Goal: Task Accomplishment & Management: Use online tool/utility

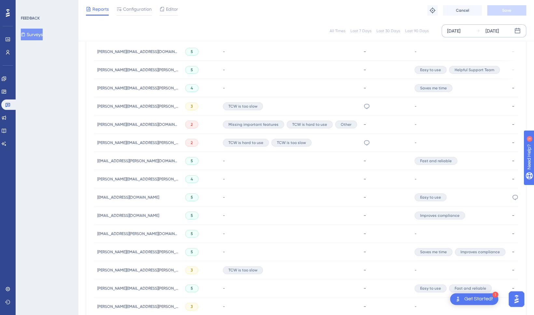
click at [458, 29] on div "[DATE]" at bounding box center [453, 31] width 13 height 8
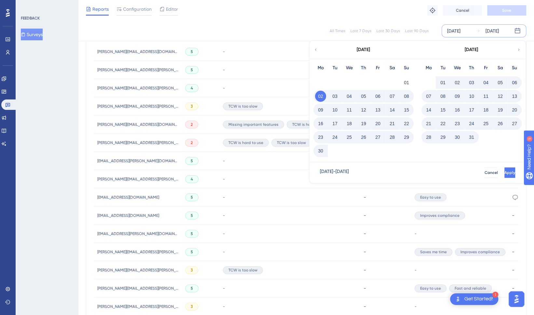
click at [209, 26] on div "All Times Last 7 Days Last 30 Days Last 90 Days [DATE] [DATE] [DATE] Mo Tu We T…" at bounding box center [306, 30] width 440 height 13
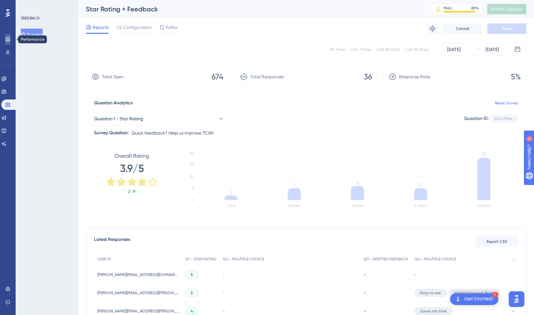
click at [6, 42] on link at bounding box center [7, 39] width 5 height 10
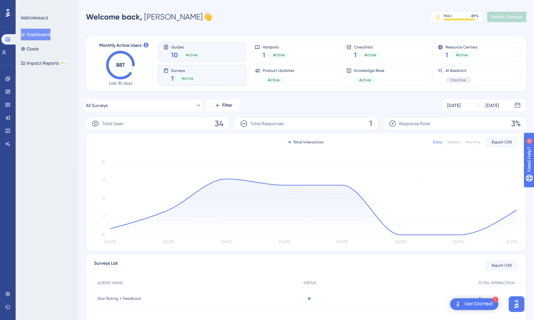
click at [175, 55] on span "10" at bounding box center [174, 54] width 7 height 9
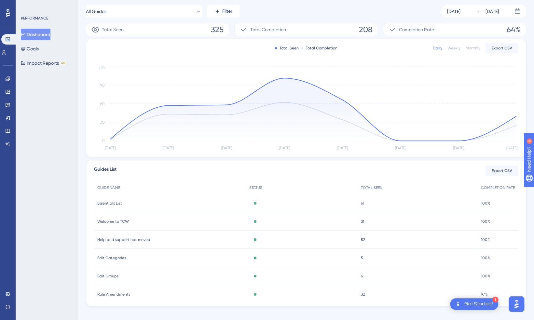
scroll to position [101, 0]
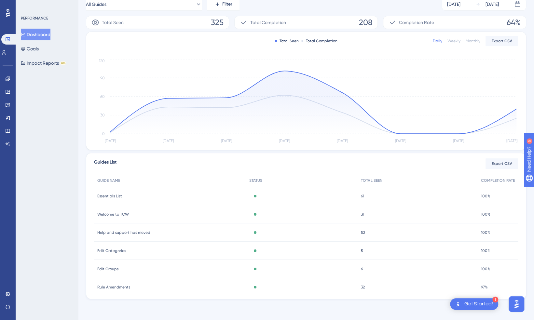
click at [361, 195] on span "61" at bounding box center [362, 195] width 3 height 5
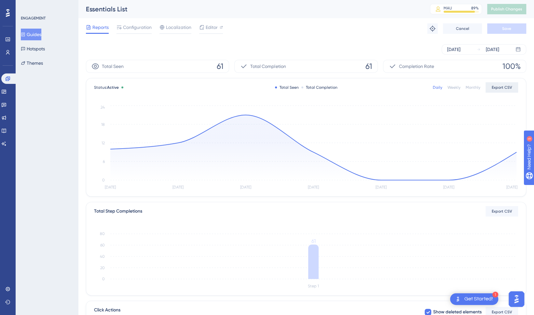
click at [504, 89] on span "Export CSV" at bounding box center [501, 87] width 20 height 5
click at [502, 213] on span "Export CSV" at bounding box center [501, 211] width 20 height 5
click at [532, 109] on div "Performance Users Engagement Widgets Feedback Product Updates Knowledge Base AI…" at bounding box center [306, 223] width 456 height 446
click at [472, 49] on div "[DATE] [DATE]" at bounding box center [483, 49] width 85 height 10
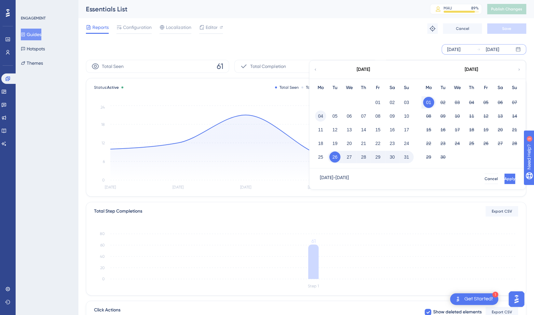
click at [319, 114] on button "04" at bounding box center [320, 116] width 11 height 11
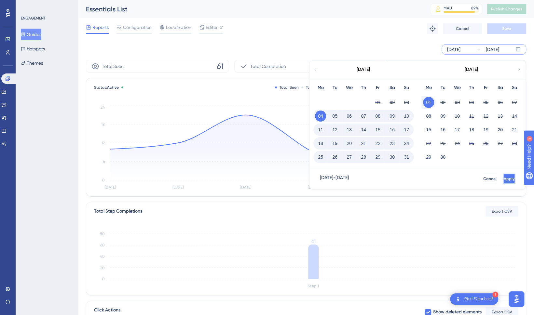
click at [503, 178] on span "Apply" at bounding box center [508, 178] width 11 height 5
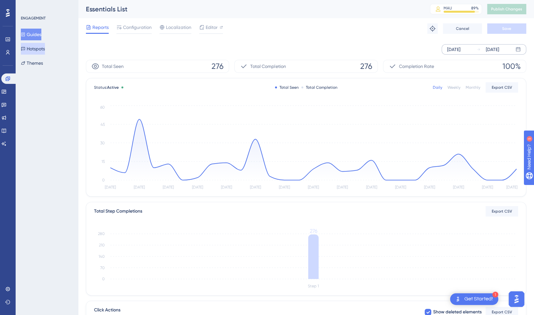
click at [43, 50] on button "Hotspots" at bounding box center [33, 49] width 24 height 12
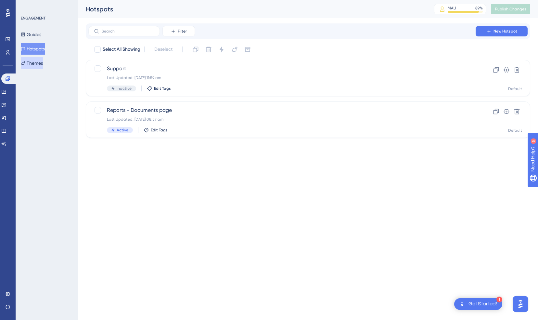
click at [36, 66] on button "Themes" at bounding box center [32, 63] width 22 height 12
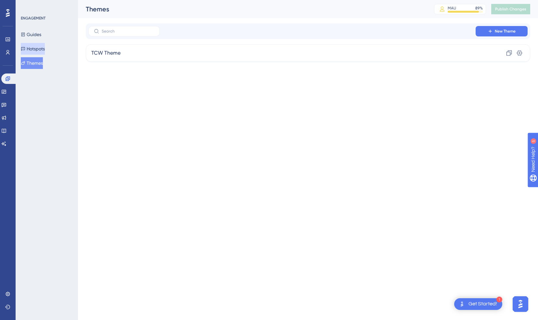
click at [45, 50] on button "Hotspots" at bounding box center [33, 49] width 24 height 12
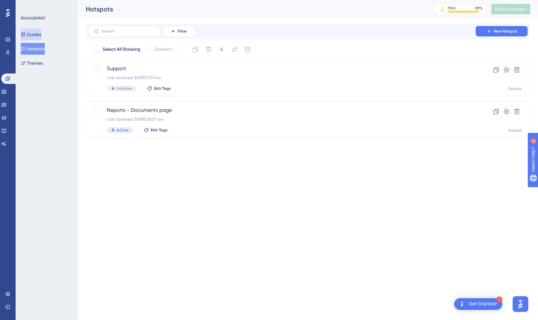
click at [41, 32] on button "Guides" at bounding box center [31, 35] width 20 height 12
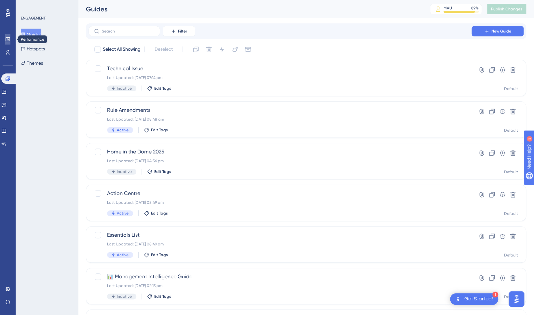
click at [8, 41] on icon at bounding box center [7, 39] width 5 height 5
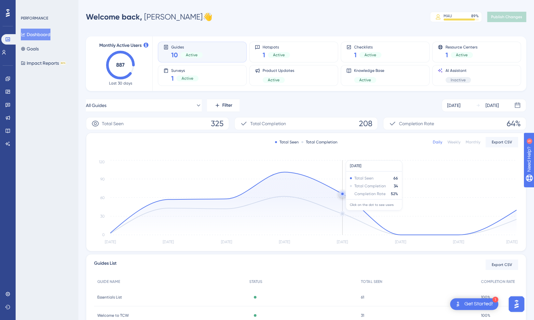
click at [342, 194] on circle at bounding box center [342, 194] width 2 height 2
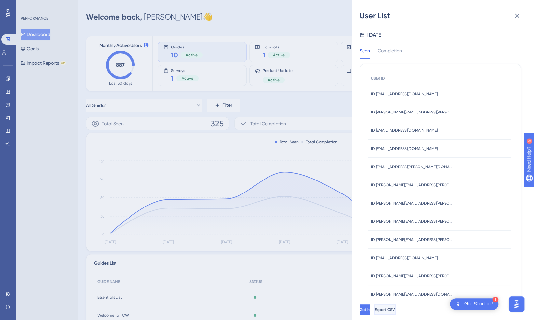
click at [395, 308] on span "Export CSV" at bounding box center [384, 309] width 20 height 5
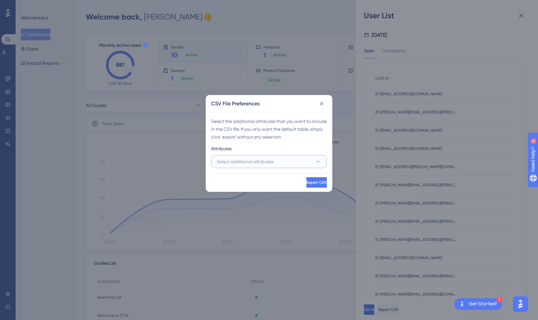
click at [319, 162] on icon at bounding box center [318, 161] width 7 height 7
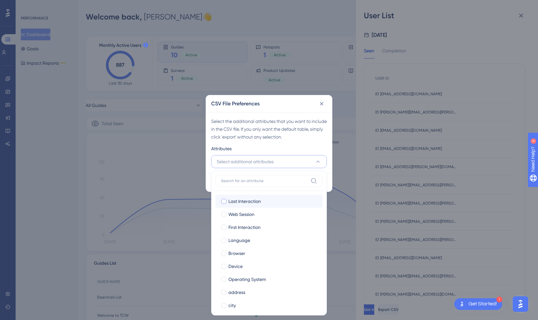
click at [240, 199] on span "Last Interaction" at bounding box center [245, 201] width 33 height 8
checkbox input "true"
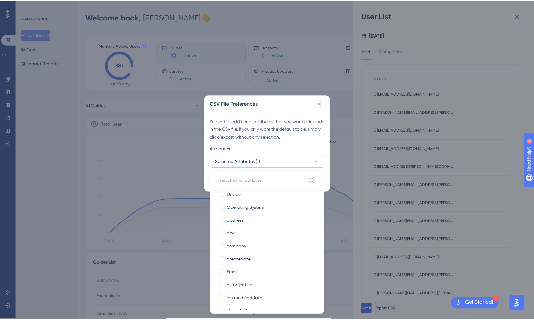
scroll to position [82, 0]
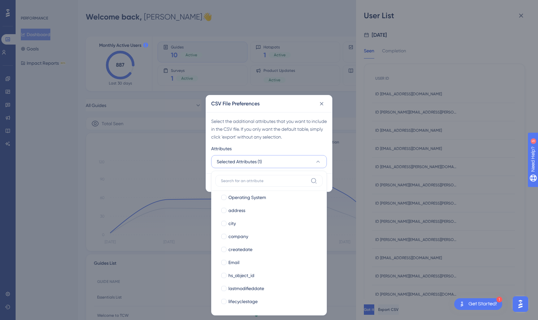
click at [324, 132] on div "Select the additional attributes that you want to include in the CSV file. If y…" at bounding box center [269, 128] width 116 height 23
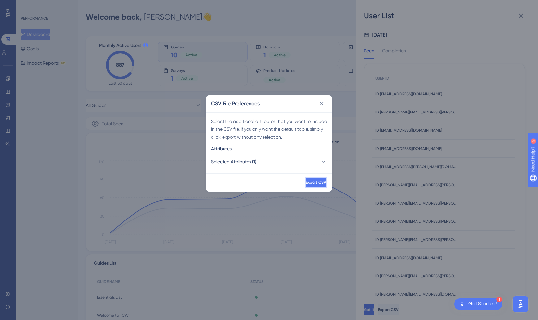
click at [310, 181] on span "Export CSV" at bounding box center [316, 182] width 20 height 5
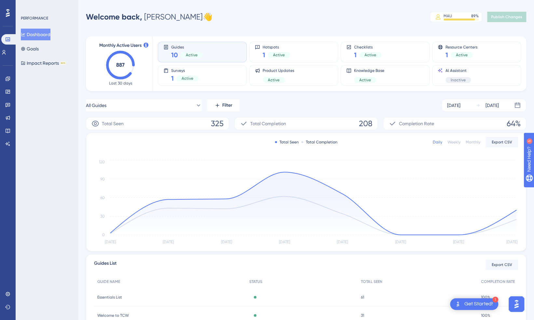
click at [526, 29] on div "Performance Users Engagement Widgets Feedback Product Updates Knowledge Base AI…" at bounding box center [306, 210] width 456 height 400
click at [460, 103] on div "[DATE]" at bounding box center [453, 105] width 13 height 8
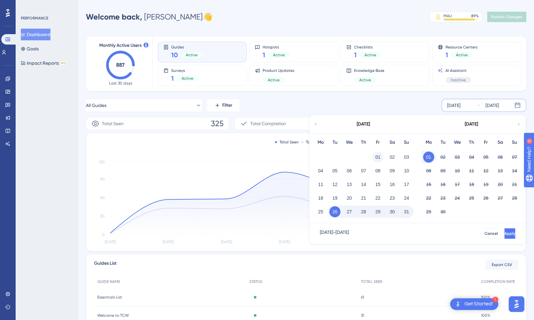
click at [377, 159] on button "01" at bounding box center [377, 157] width 11 height 11
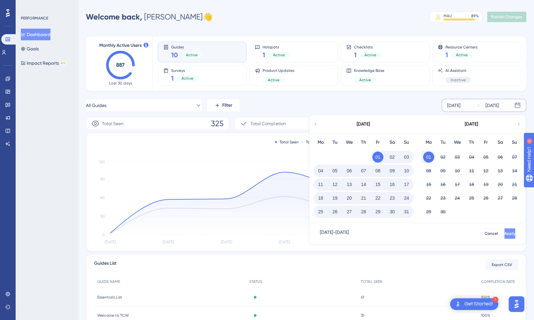
click at [504, 232] on span "Apply" at bounding box center [509, 233] width 11 height 5
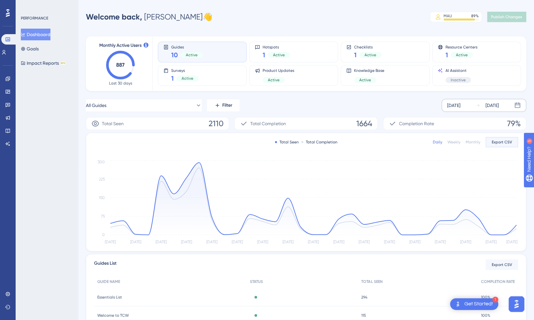
click at [502, 143] on span "Export CSV" at bounding box center [501, 142] width 20 height 5
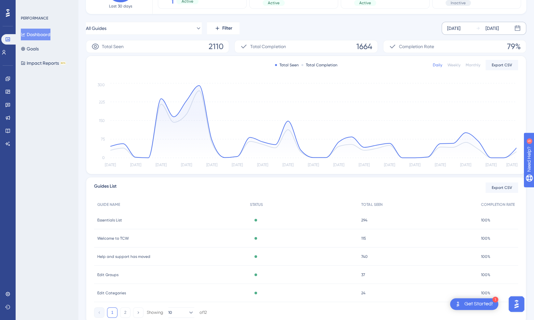
scroll to position [78, 0]
drag, startPoint x: 494, startPoint y: 68, endPoint x: 447, endPoint y: 62, distance: 47.8
click at [447, 62] on div "Daily Weekly Monthly Export CSV" at bounding box center [474, 64] width 85 height 10
click at [469, 64] on div "Monthly" at bounding box center [472, 63] width 15 height 5
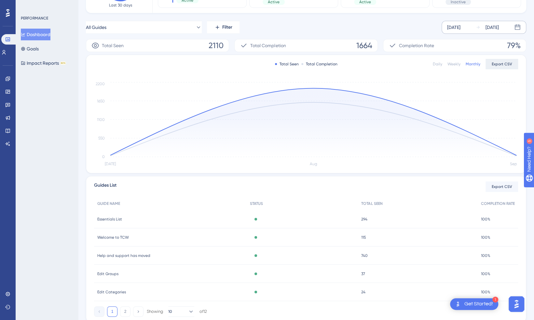
click at [504, 65] on span "Export CSV" at bounding box center [501, 63] width 20 height 5
click at [313, 86] on circle at bounding box center [313, 88] width 5 height 5
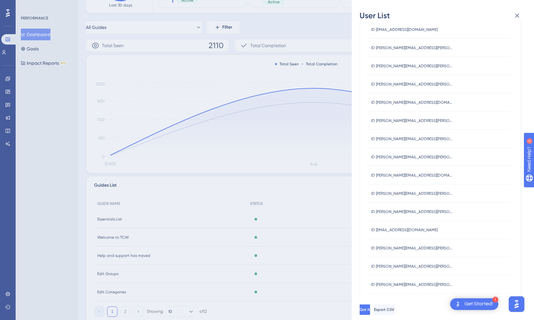
scroll to position [0, 0]
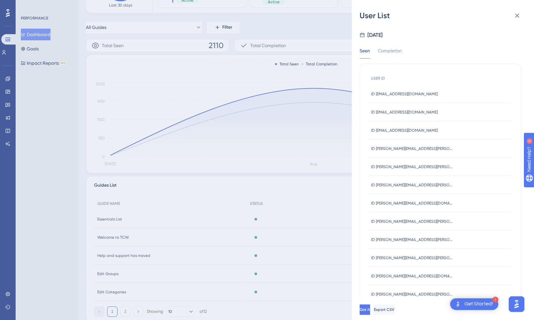
click at [318, 88] on div "User List [DATE] Seen Completion USER ID ID [EMAIL_ADDRESS][DOMAIN_NAME] ID [EM…" at bounding box center [267, 160] width 534 height 320
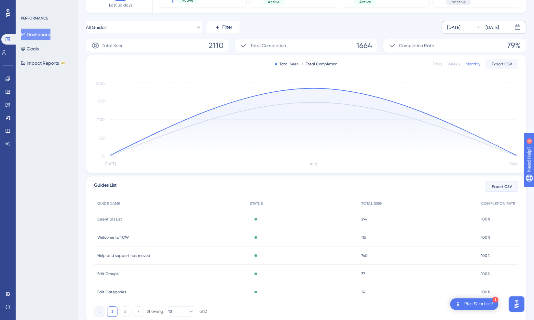
click at [500, 185] on span "Export CSV" at bounding box center [501, 186] width 20 height 5
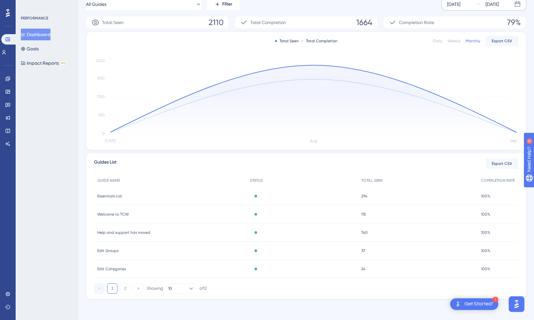
click at [107, 197] on span "Essentials List" at bounding box center [109, 195] width 25 height 5
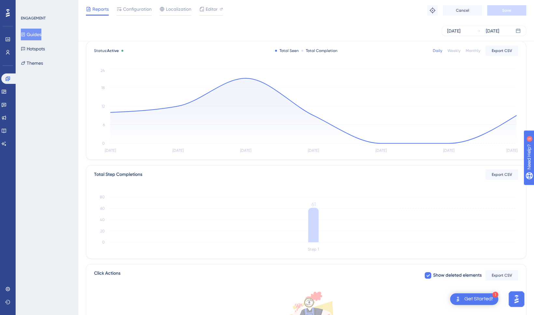
scroll to position [33, 0]
click at [246, 78] on circle at bounding box center [245, 79] width 2 height 2
